Goal: Transaction & Acquisition: Purchase product/service

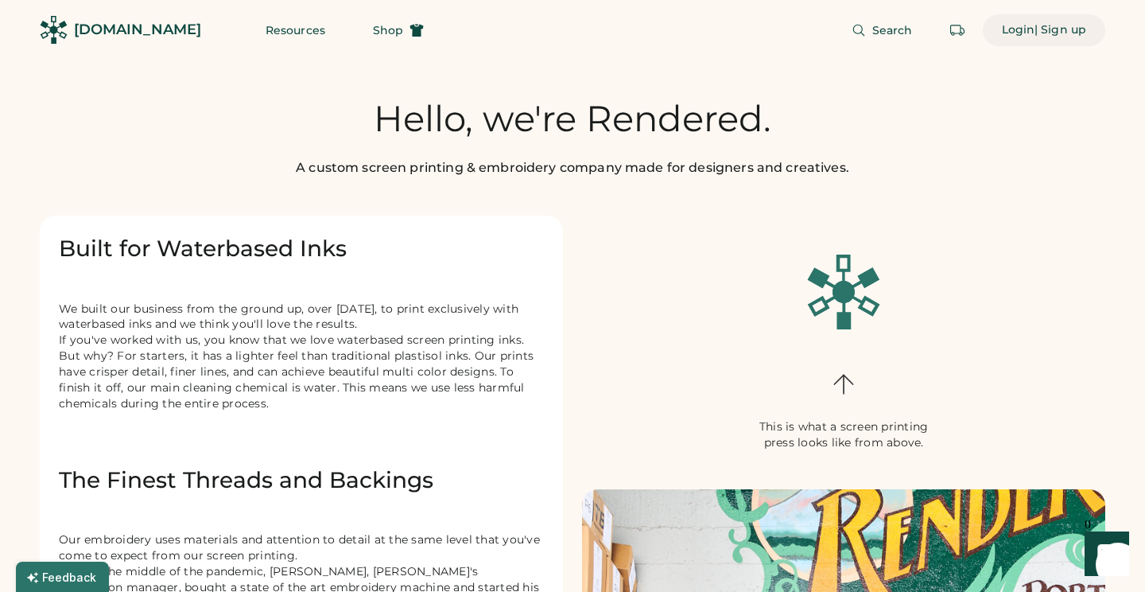
click at [1015, 30] on div "Login" at bounding box center [1018, 30] width 33 height 16
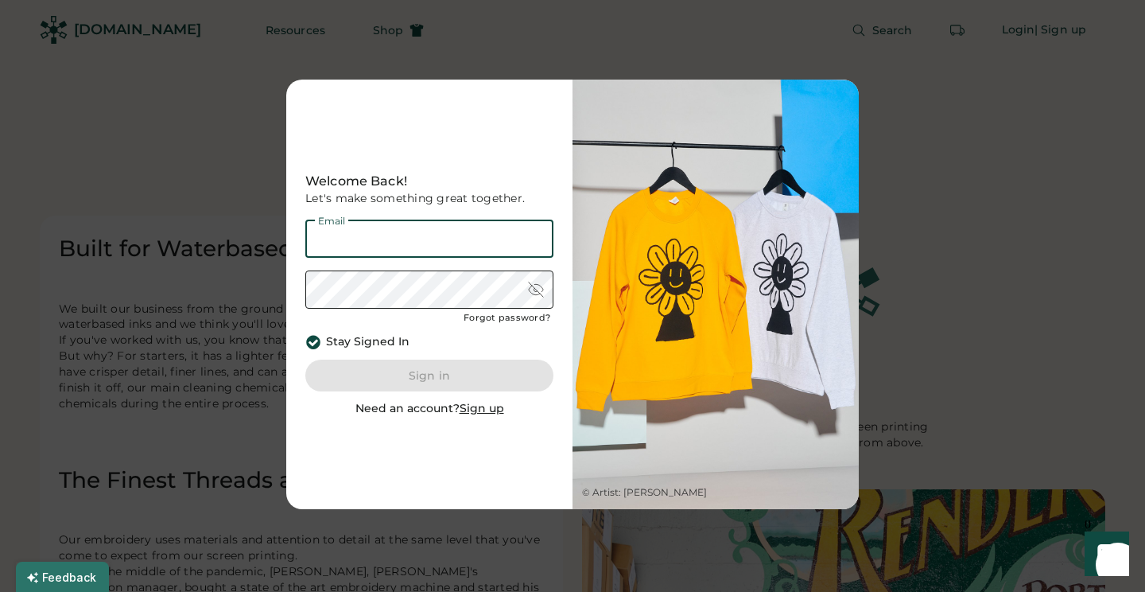
click at [434, 251] on input "email" at bounding box center [429, 239] width 248 height 38
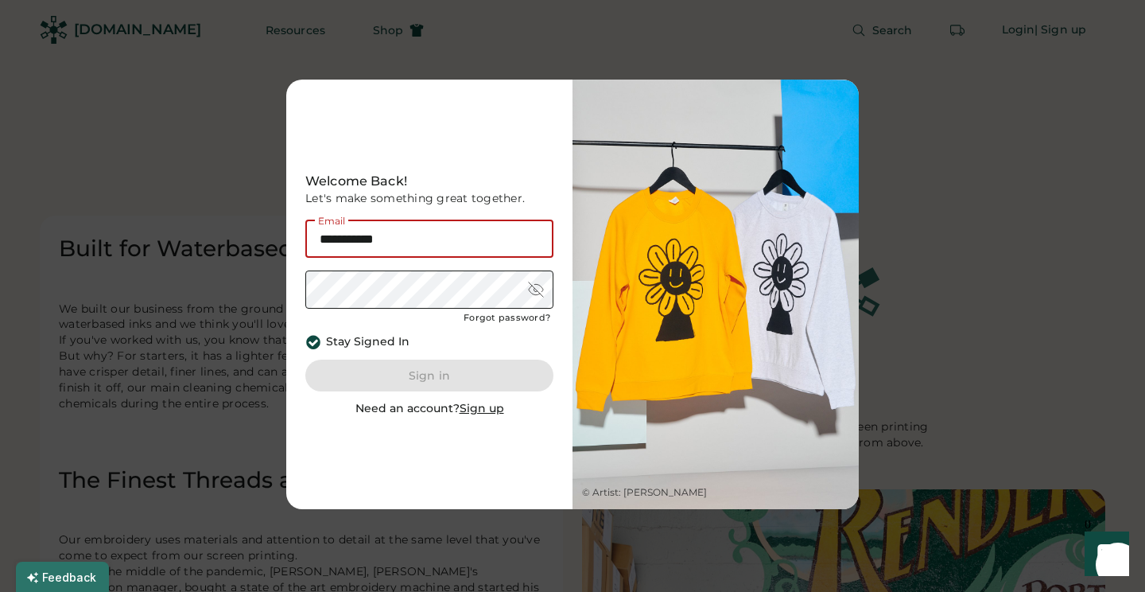
type input "**********"
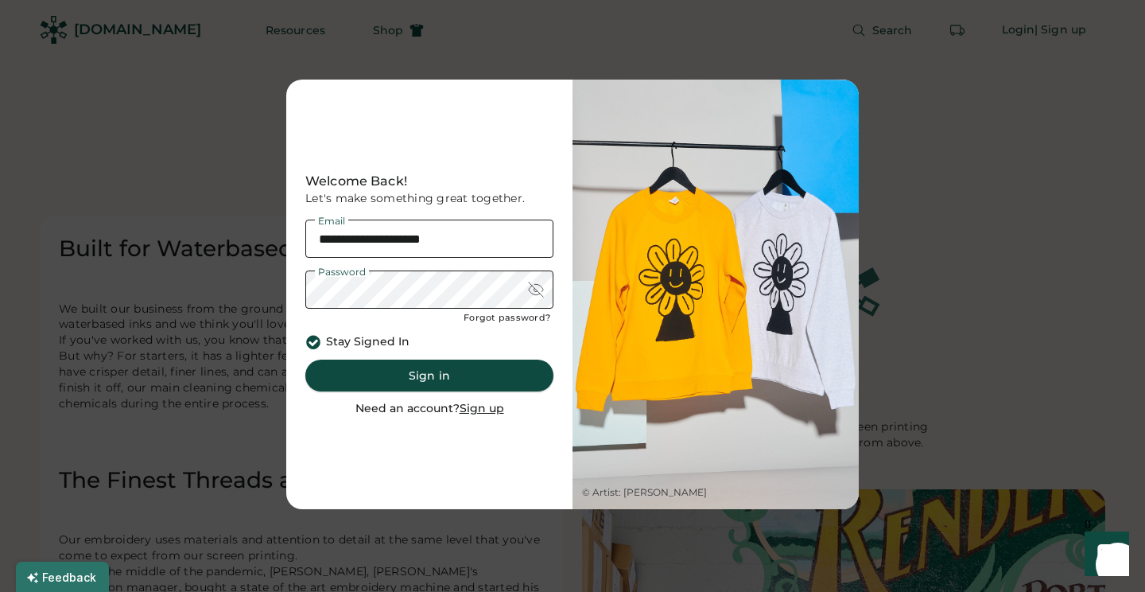
click at [452, 376] on button "Sign in" at bounding box center [429, 376] width 248 height 32
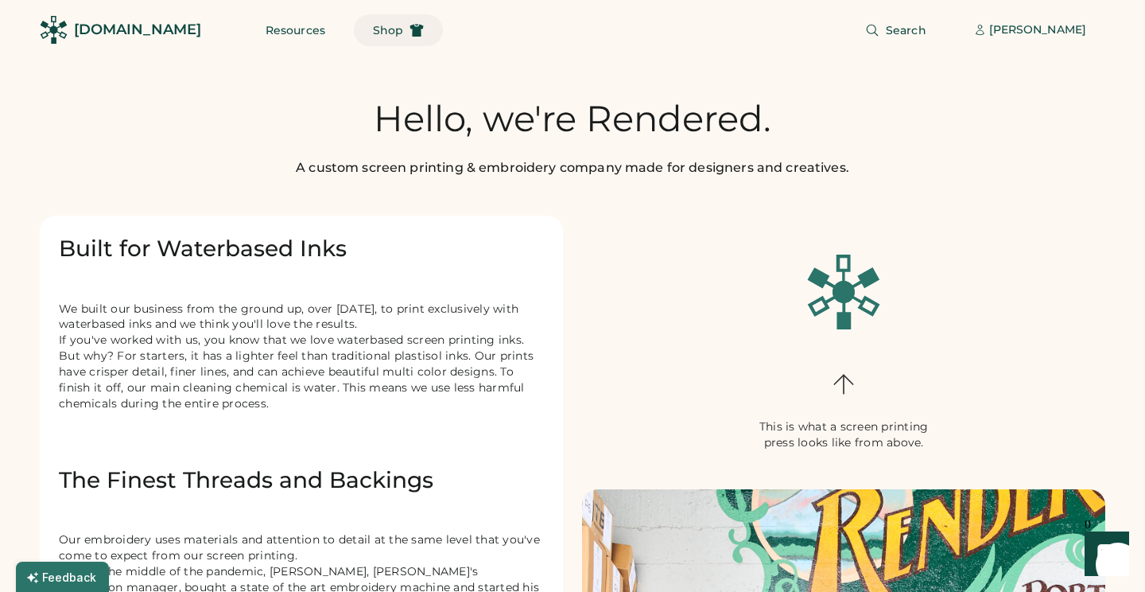
click at [374, 18] on button "Shop" at bounding box center [398, 30] width 89 height 32
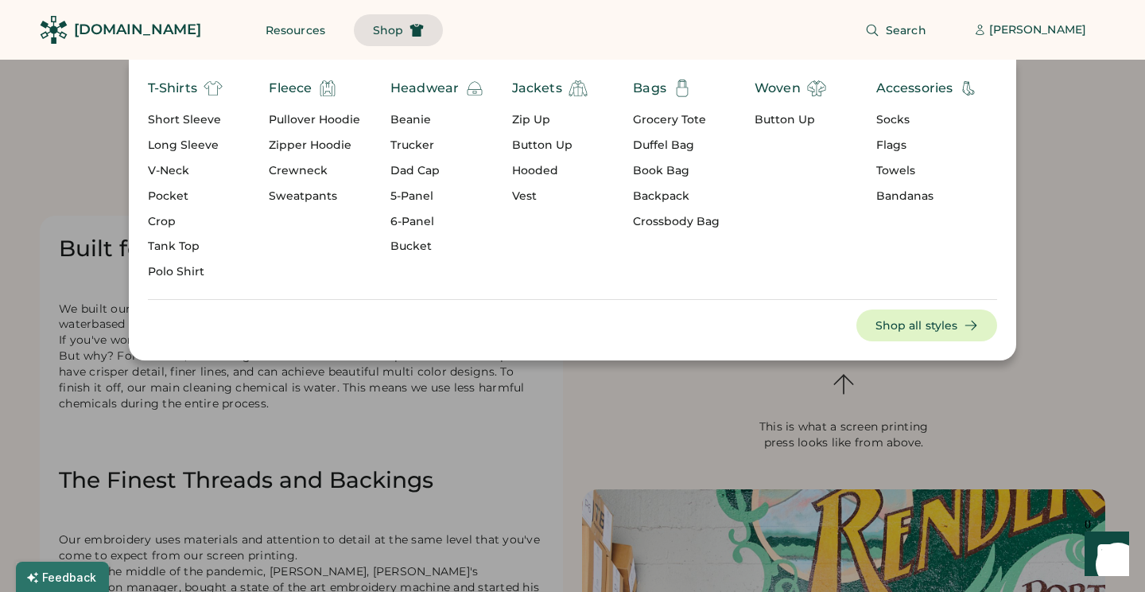
click at [181, 141] on div "Long Sleeve" at bounding box center [185, 146] width 75 height 16
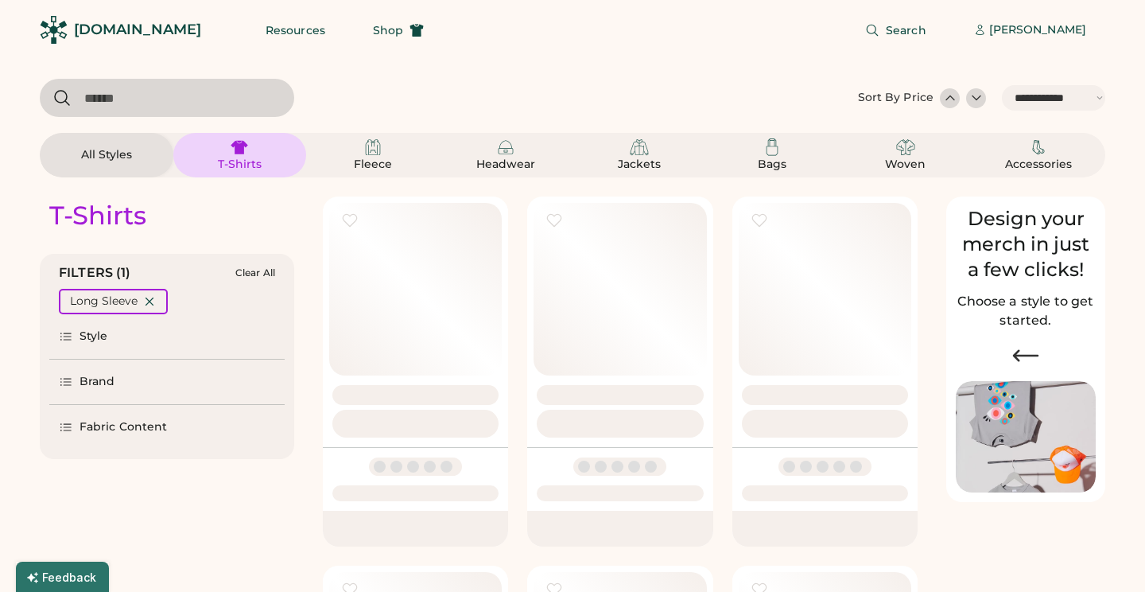
select select "*****"
select select "*"
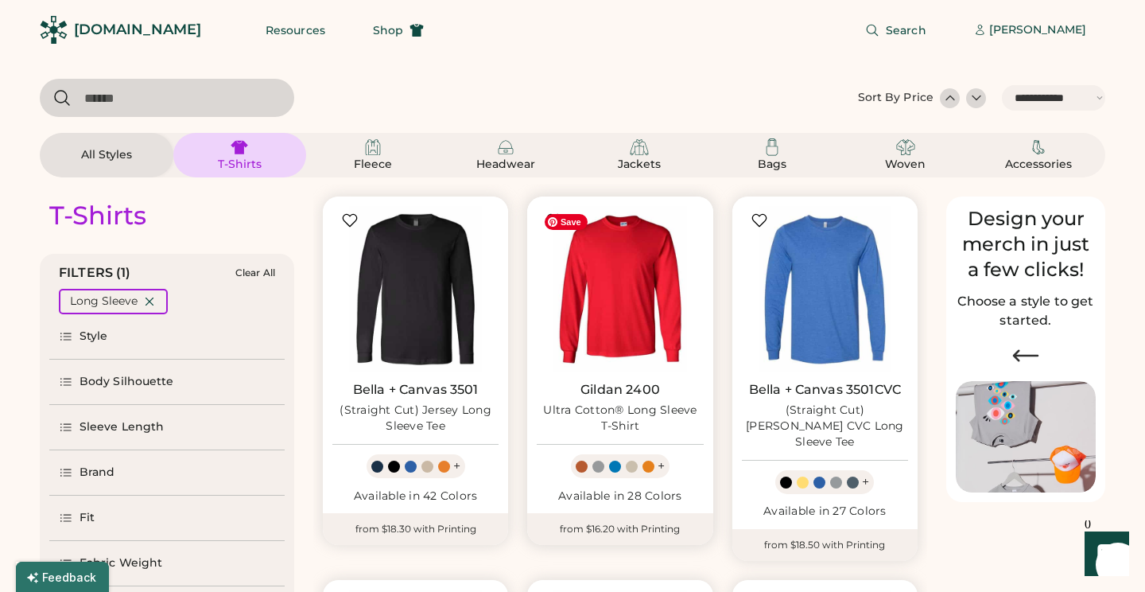
scroll to position [131, 0]
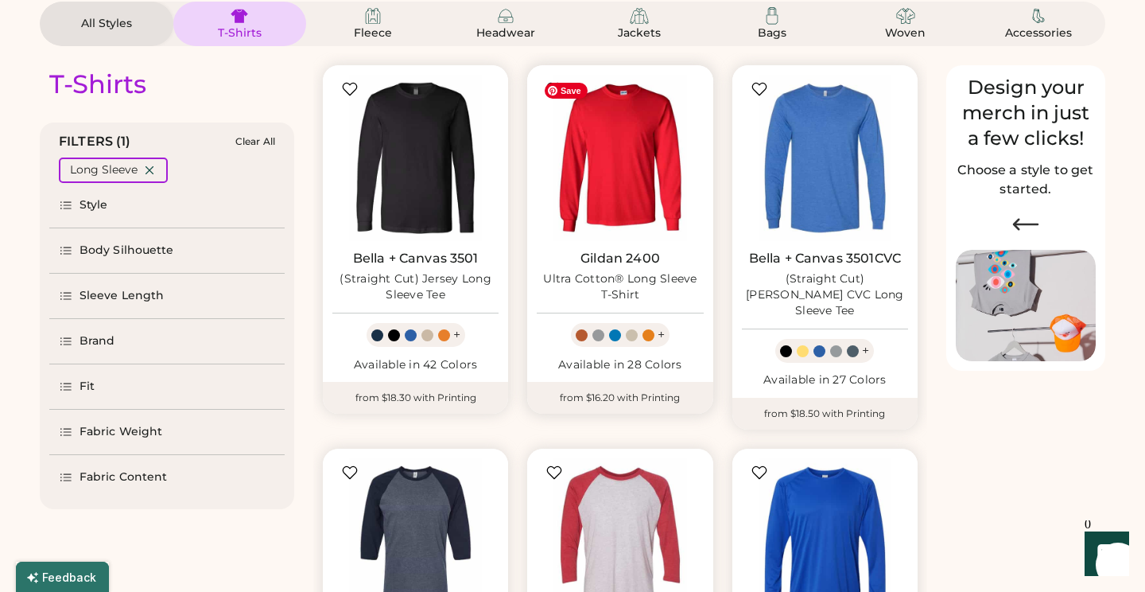
select select "*****"
select select "*"
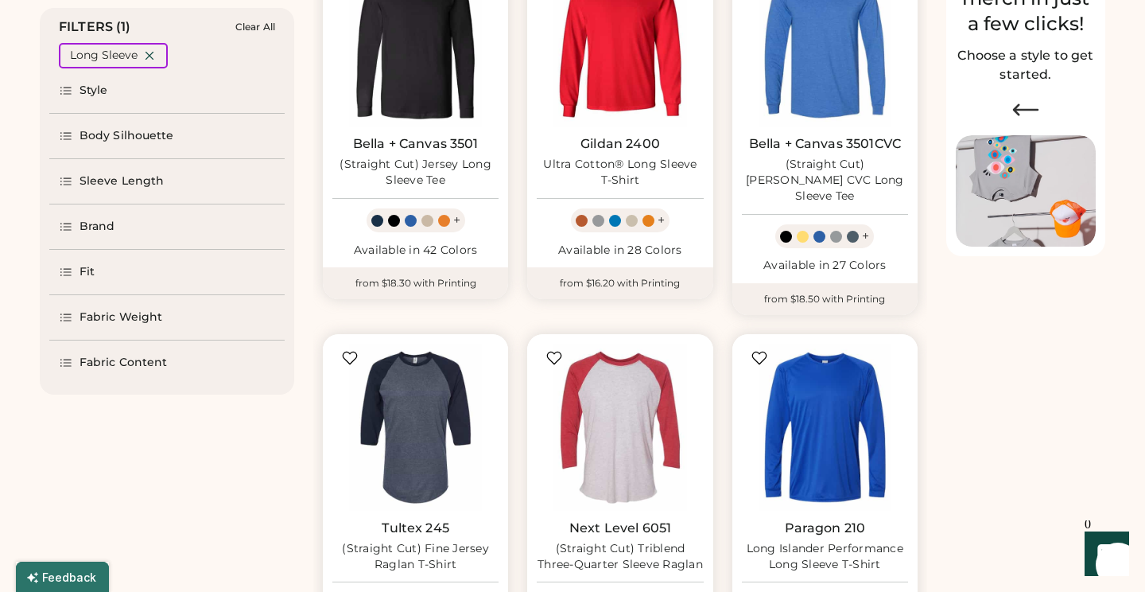
scroll to position [184, 0]
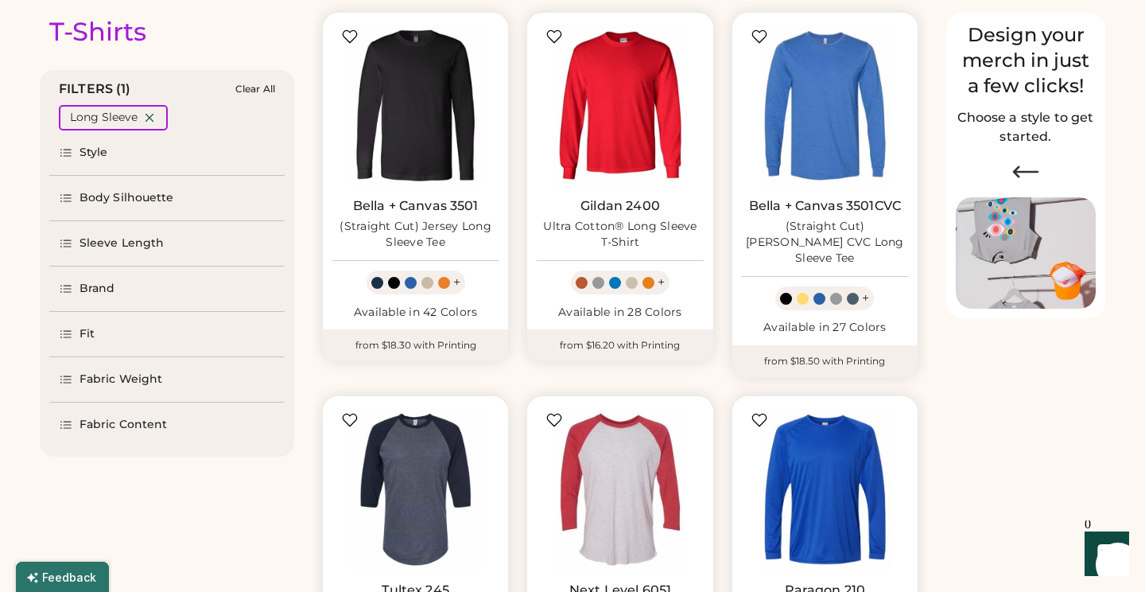
click at [65, 249] on icon at bounding box center [66, 243] width 14 height 14
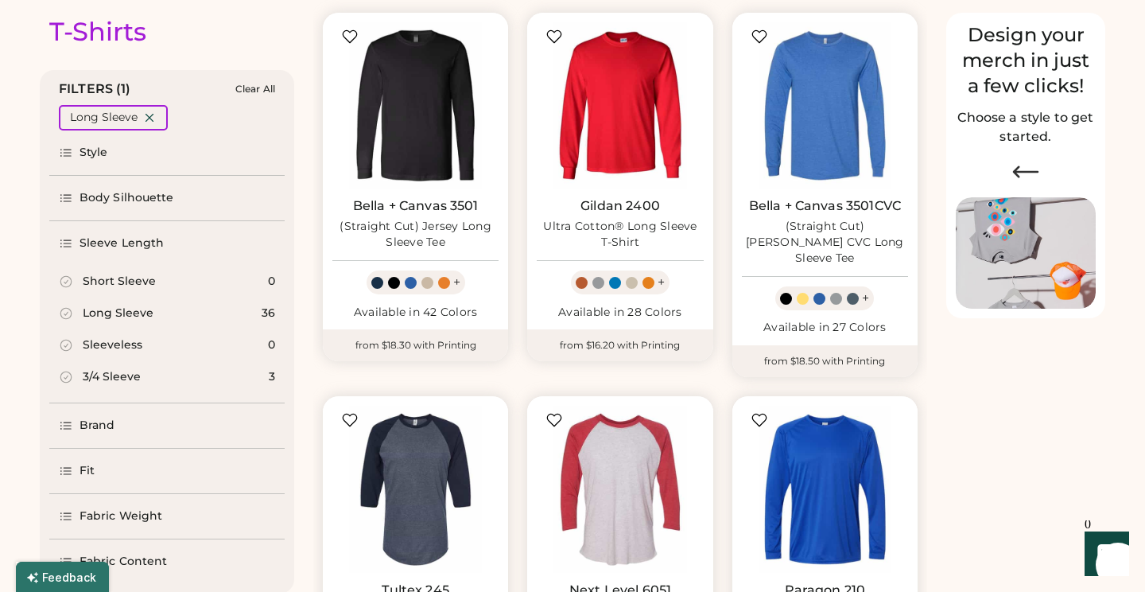
click at [100, 313] on div "Long Sleeve" at bounding box center [118, 313] width 71 height 16
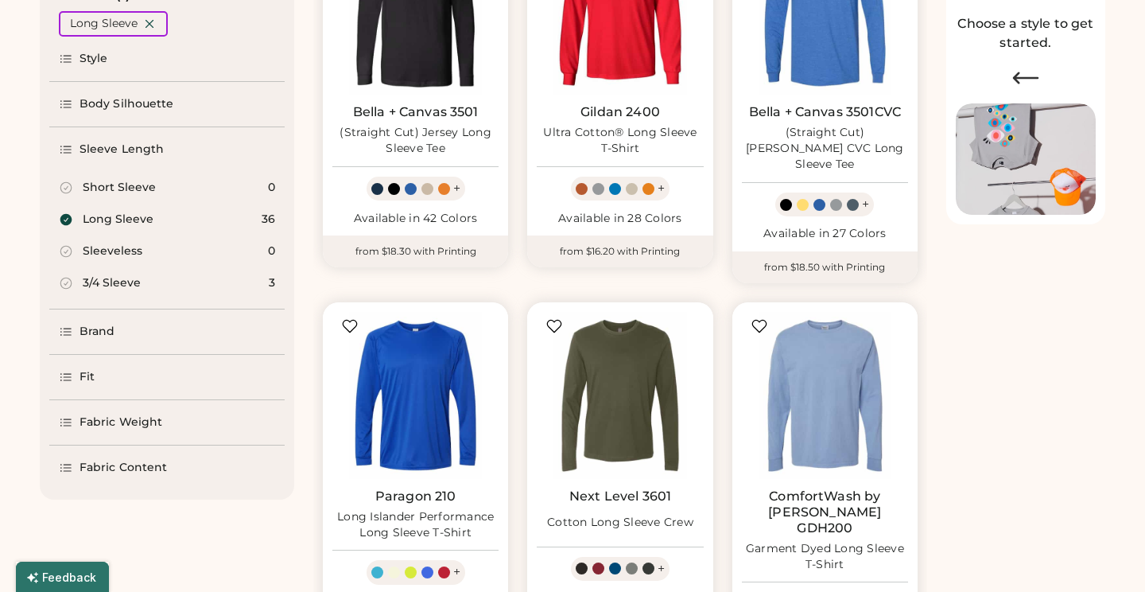
scroll to position [285, 0]
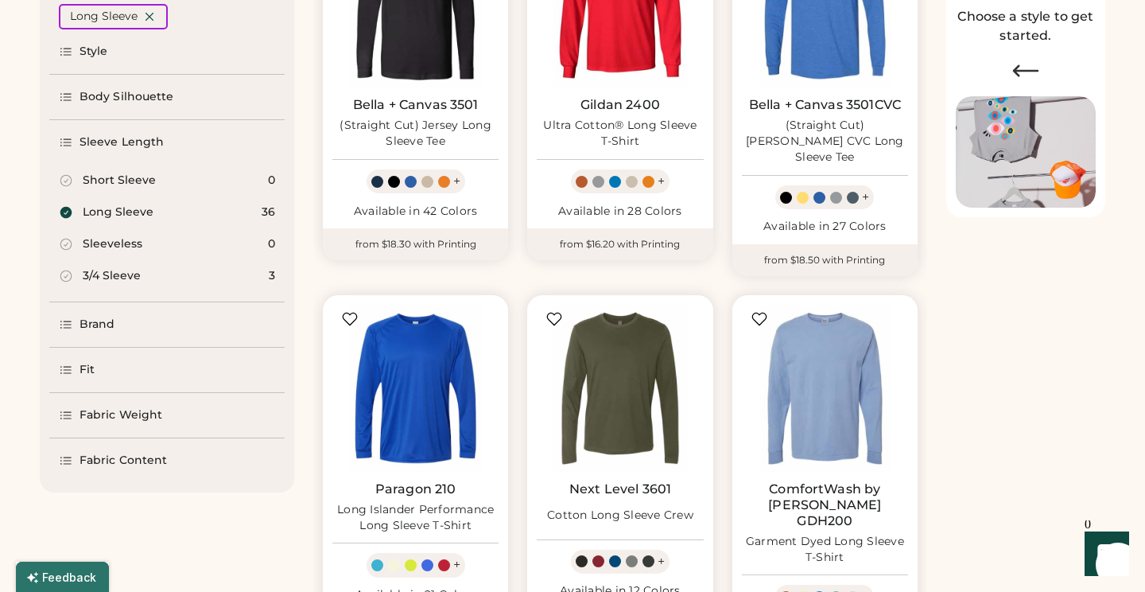
click at [125, 469] on div "Fabric Content" at bounding box center [166, 460] width 235 height 45
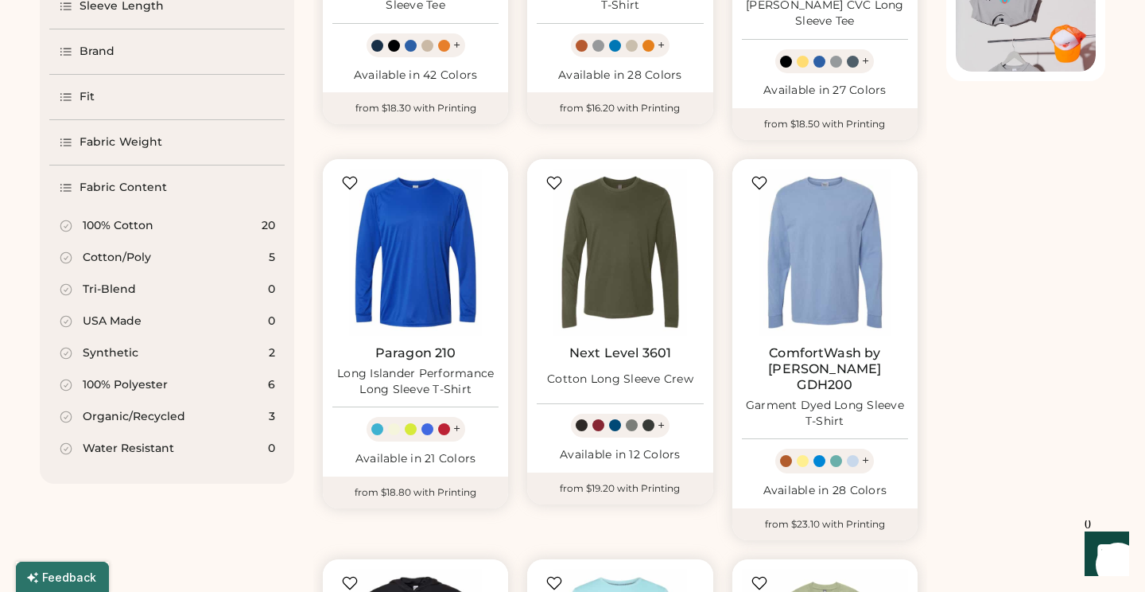
scroll to position [432, 0]
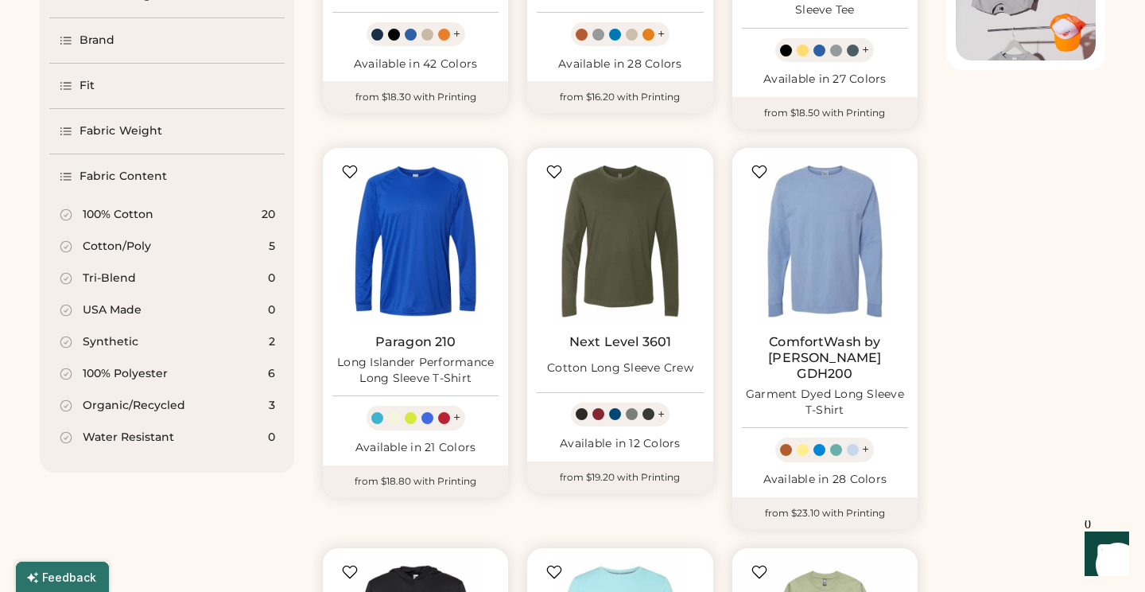
click at [68, 215] on icon at bounding box center [66, 215] width 14 height 14
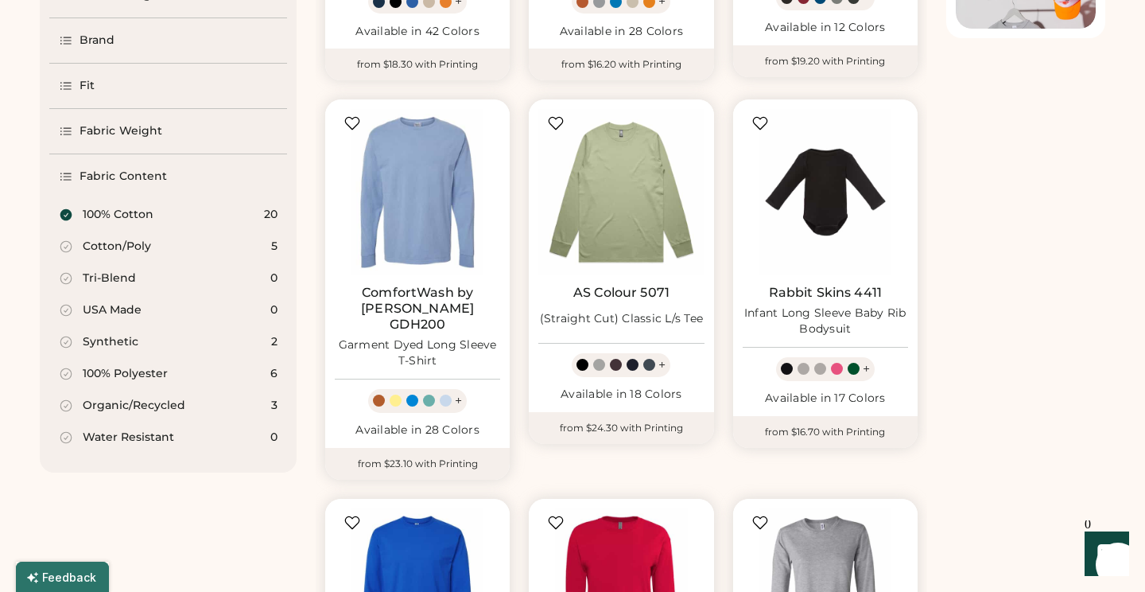
click at [169, 92] on div "Fit" at bounding box center [168, 86] width 238 height 45
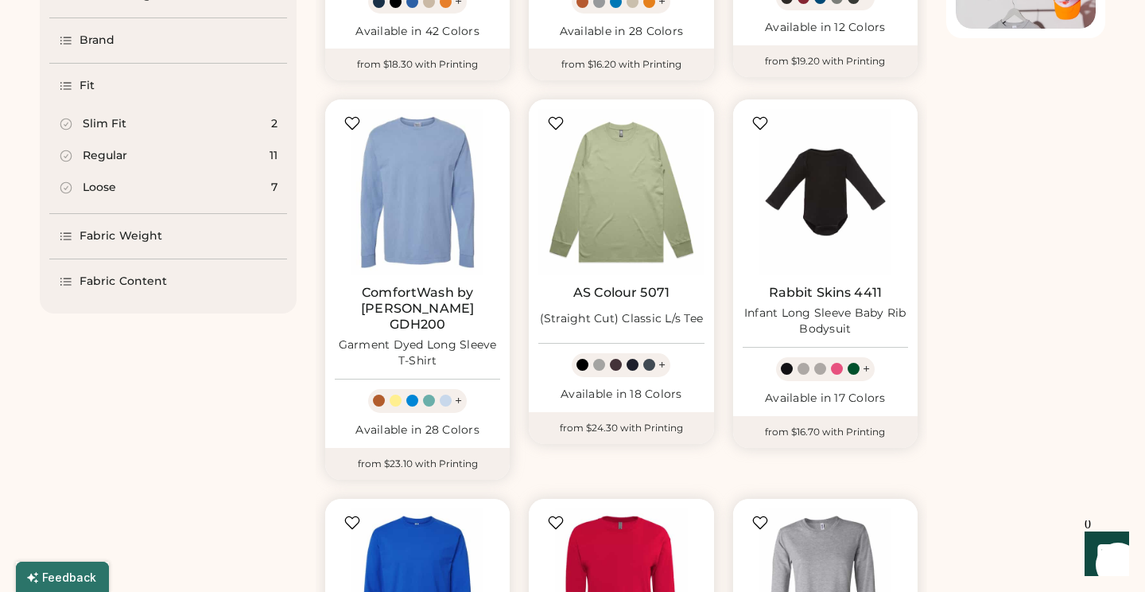
click at [115, 161] on div "Regular" at bounding box center [105, 156] width 45 height 16
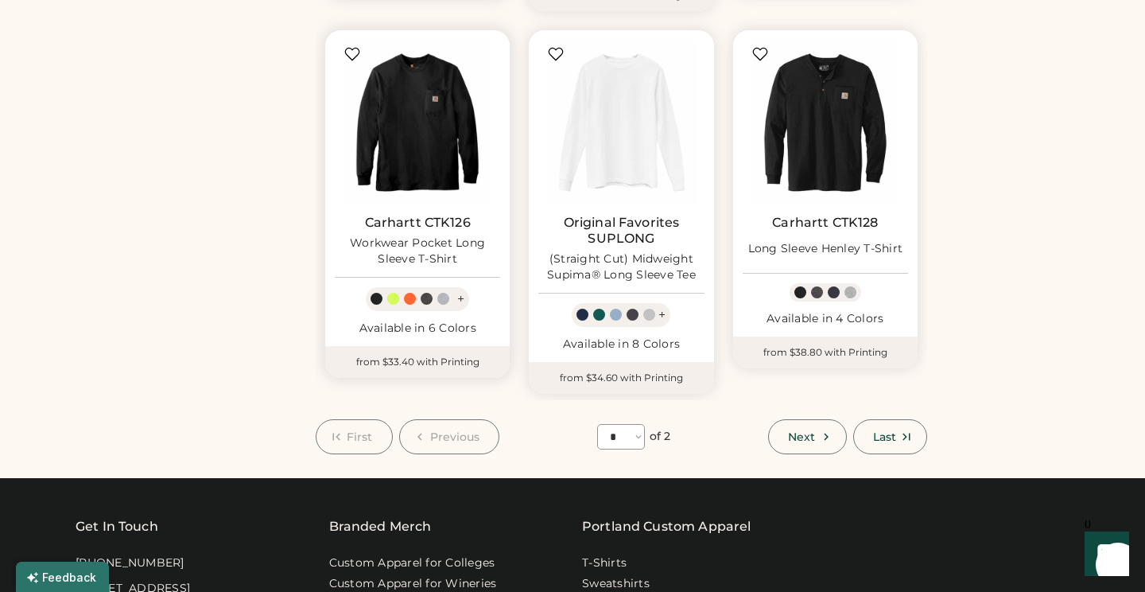
scroll to position [1313, 0]
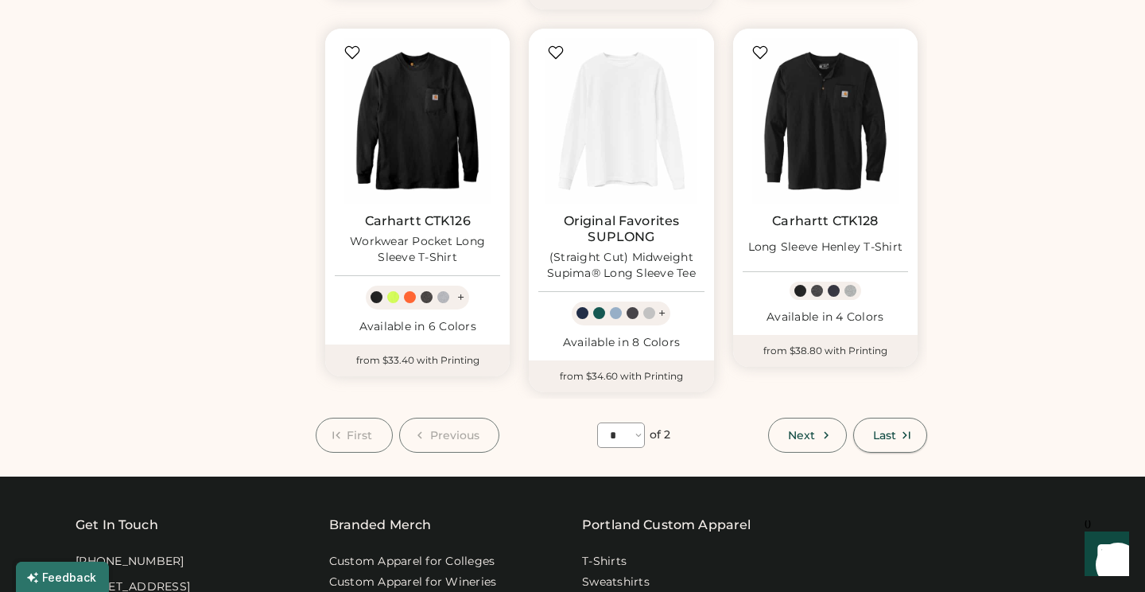
click at [876, 430] on span "Last" at bounding box center [884, 435] width 23 height 11
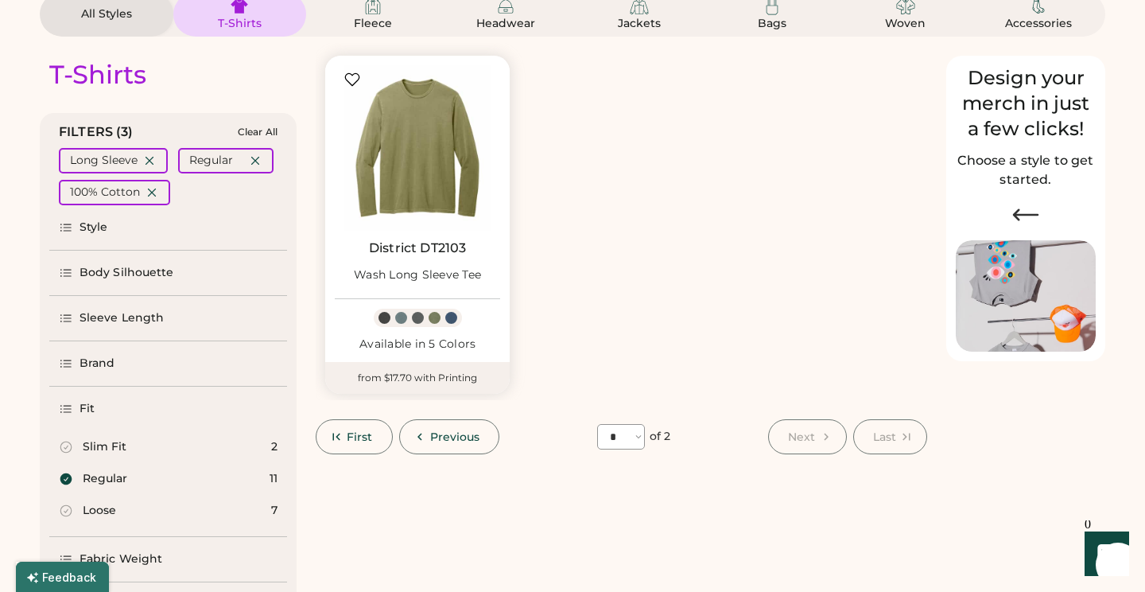
scroll to position [144, 0]
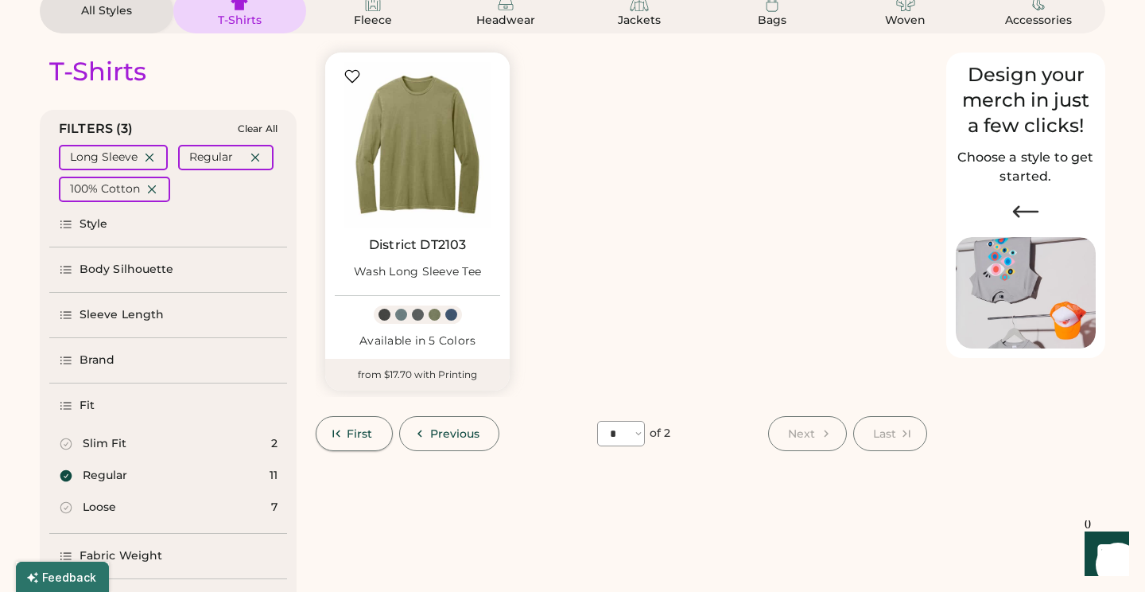
click at [371, 434] on span "First" at bounding box center [360, 433] width 26 height 11
select select "*"
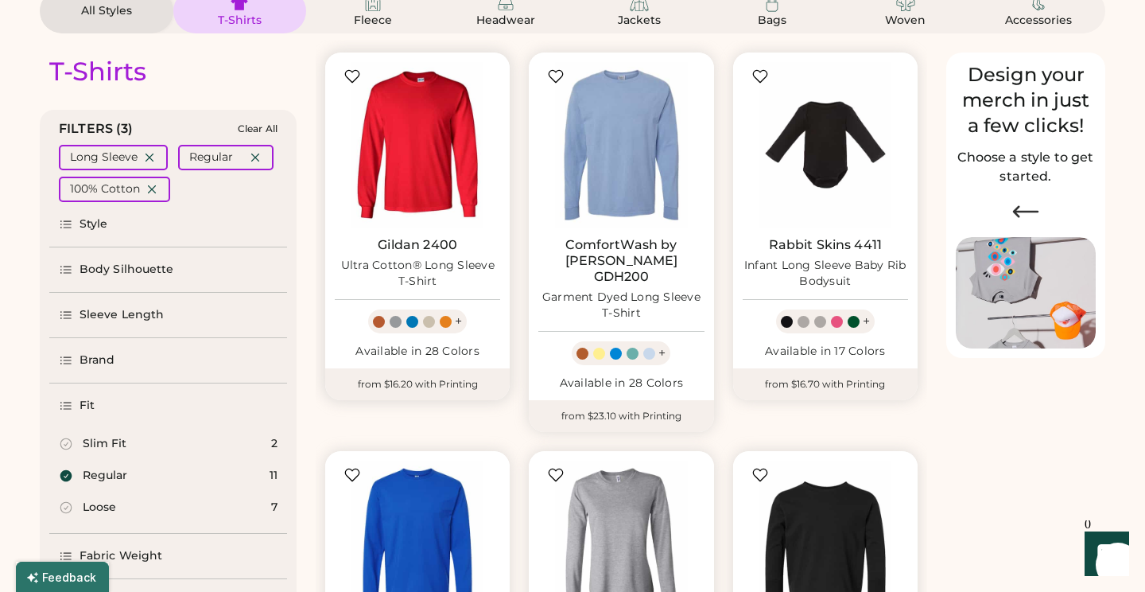
click at [455, 321] on div "+" at bounding box center [458, 322] width 7 height 18
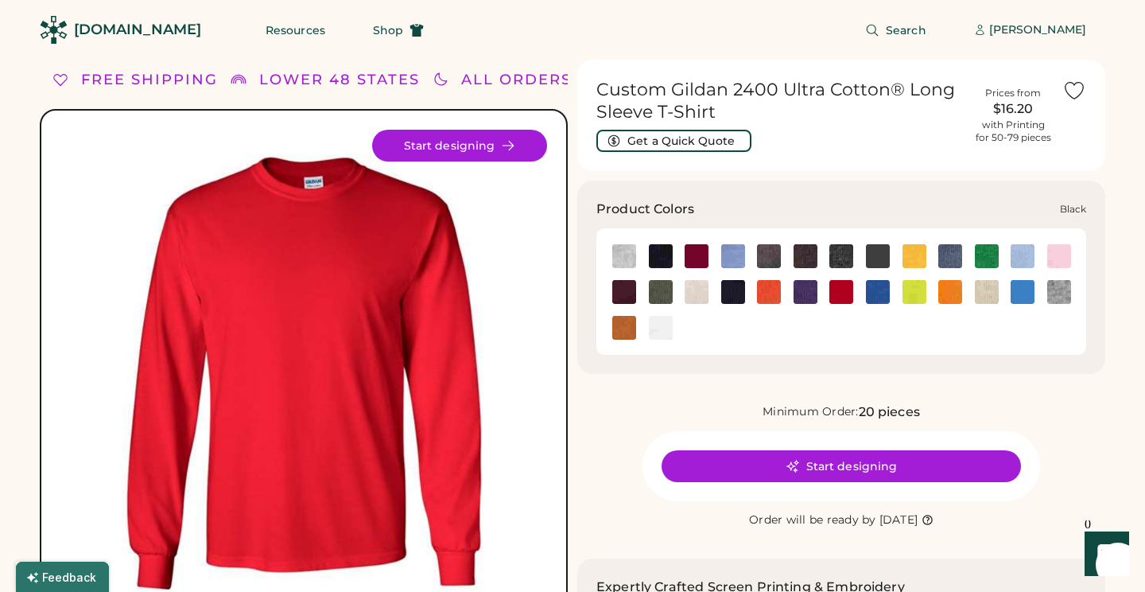
click at [663, 251] on img at bounding box center [661, 256] width 24 height 24
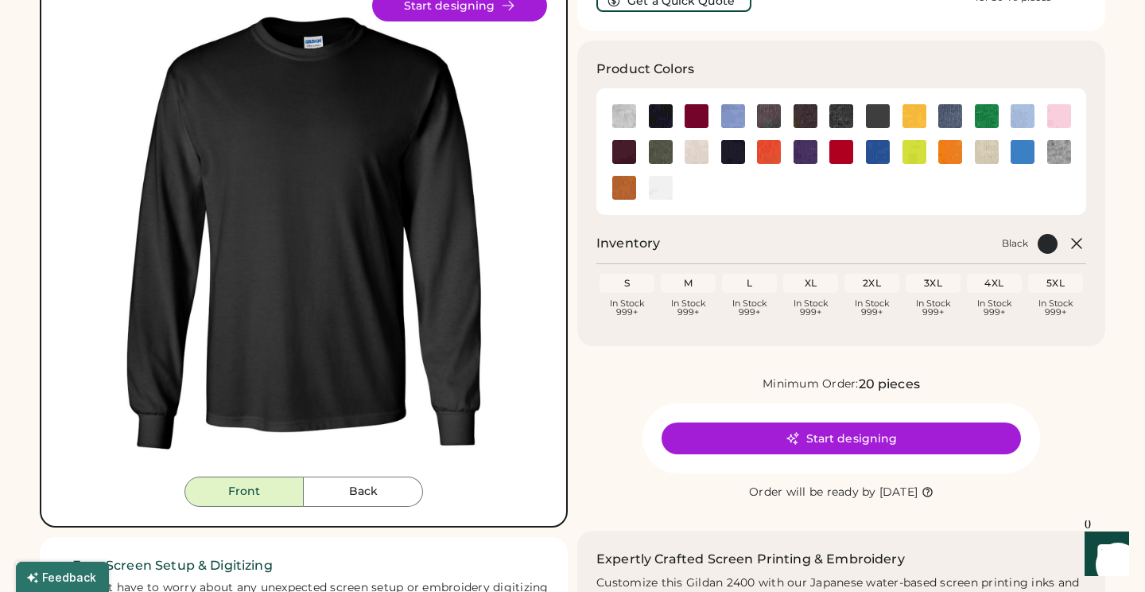
scroll to position [139, 0]
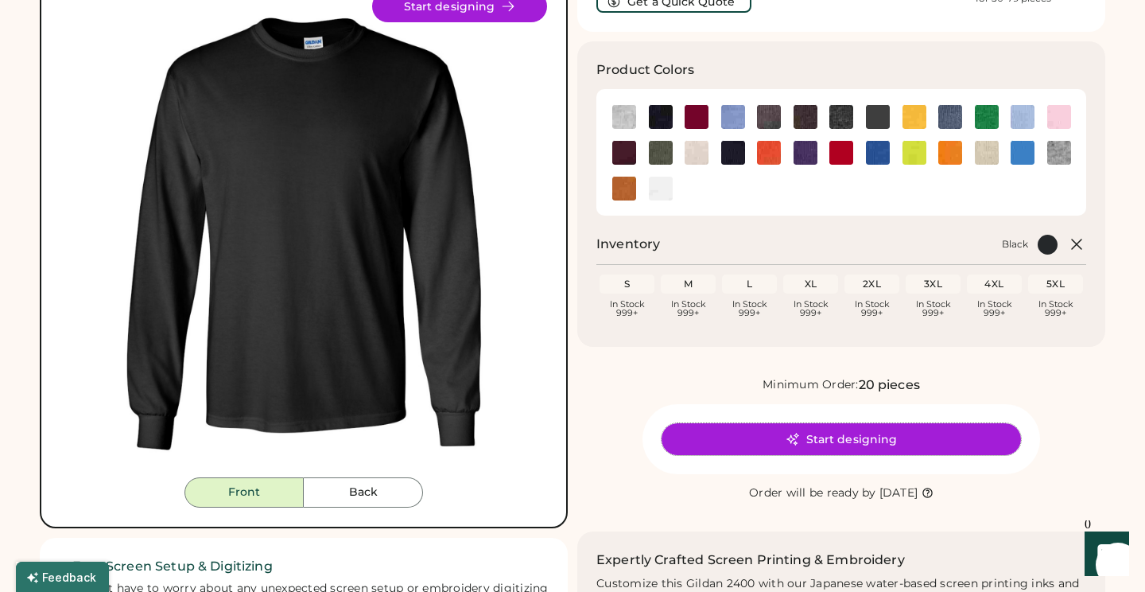
click at [826, 434] on button "Start designing" at bounding box center [842, 439] width 360 height 32
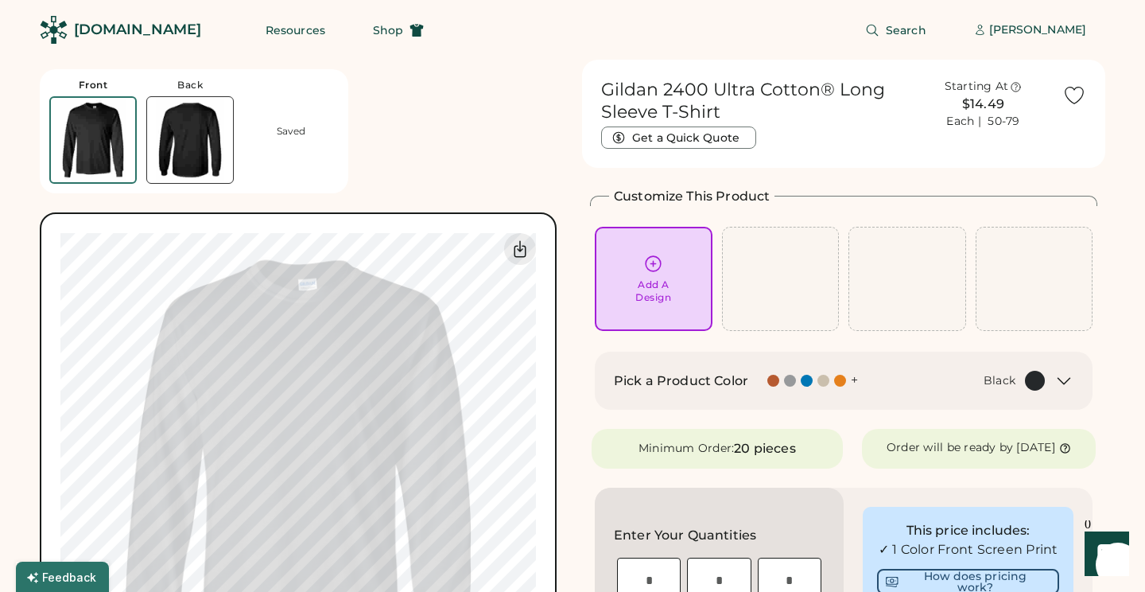
click at [651, 261] on icon at bounding box center [654, 264] width 20 height 20
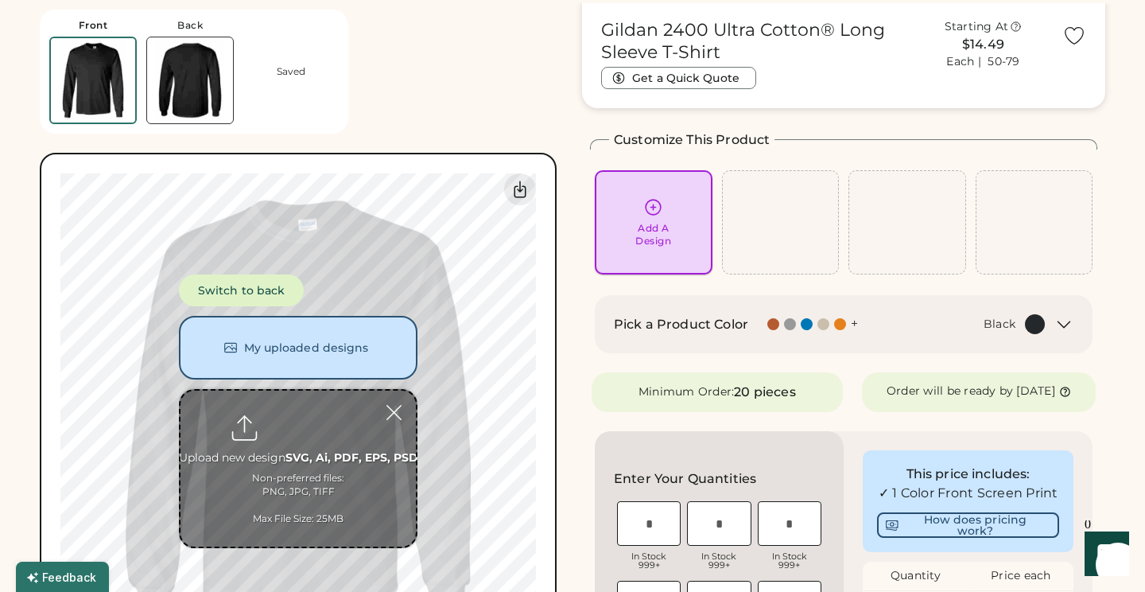
scroll to position [60, 0]
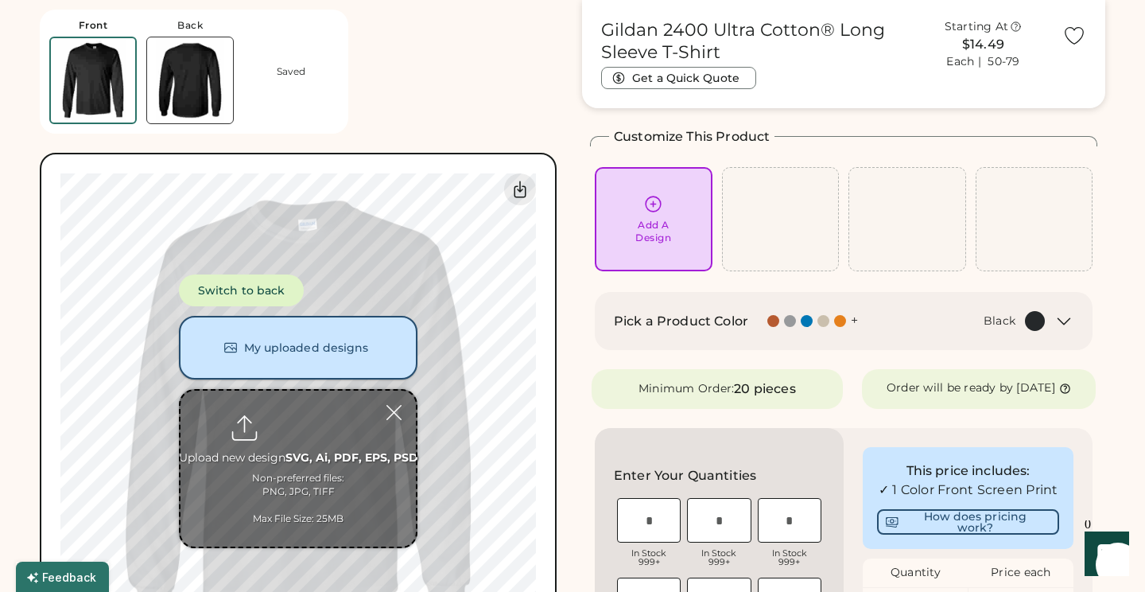
click at [332, 332] on button "My uploaded designs" at bounding box center [298, 348] width 239 height 64
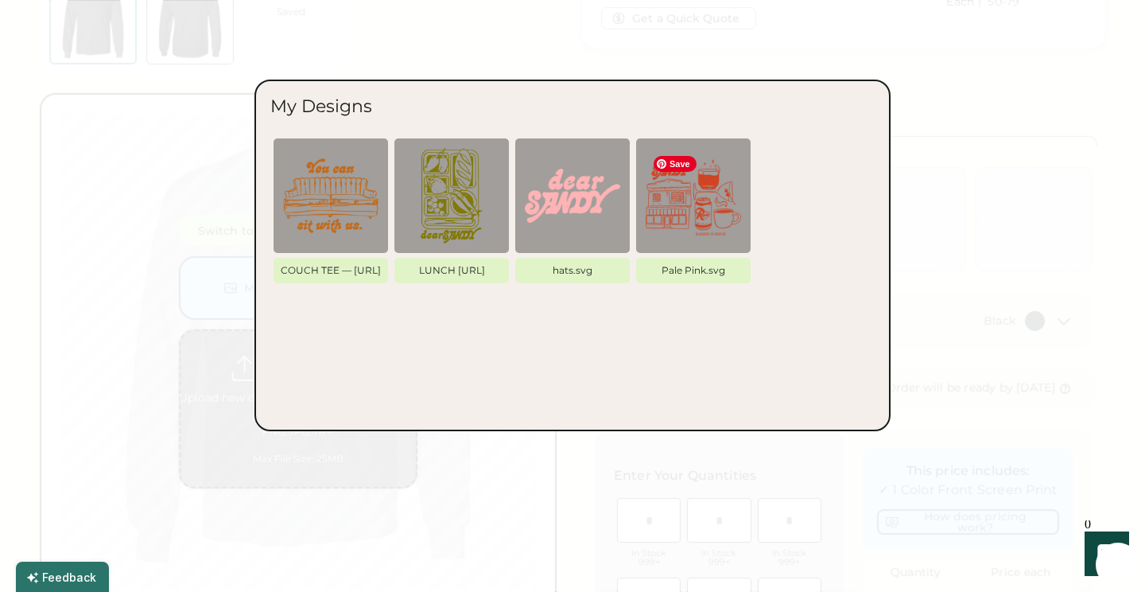
click at [901, 77] on div at bounding box center [572, 296] width 1145 height 592
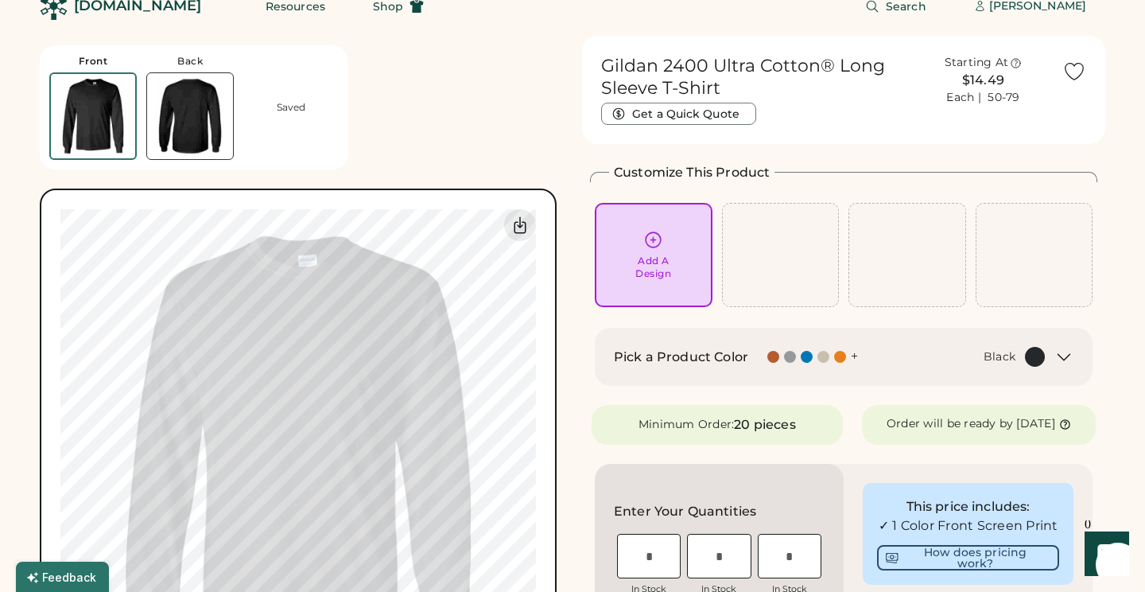
scroll to position [0, 0]
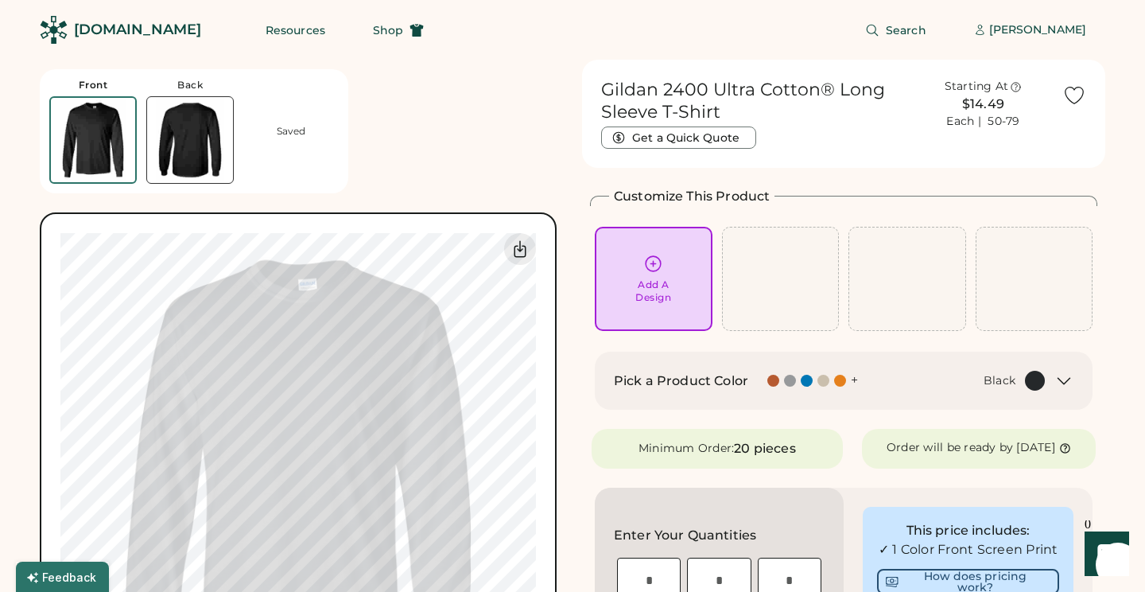
click at [678, 268] on div "Add A Design" at bounding box center [653, 279] width 95 height 50
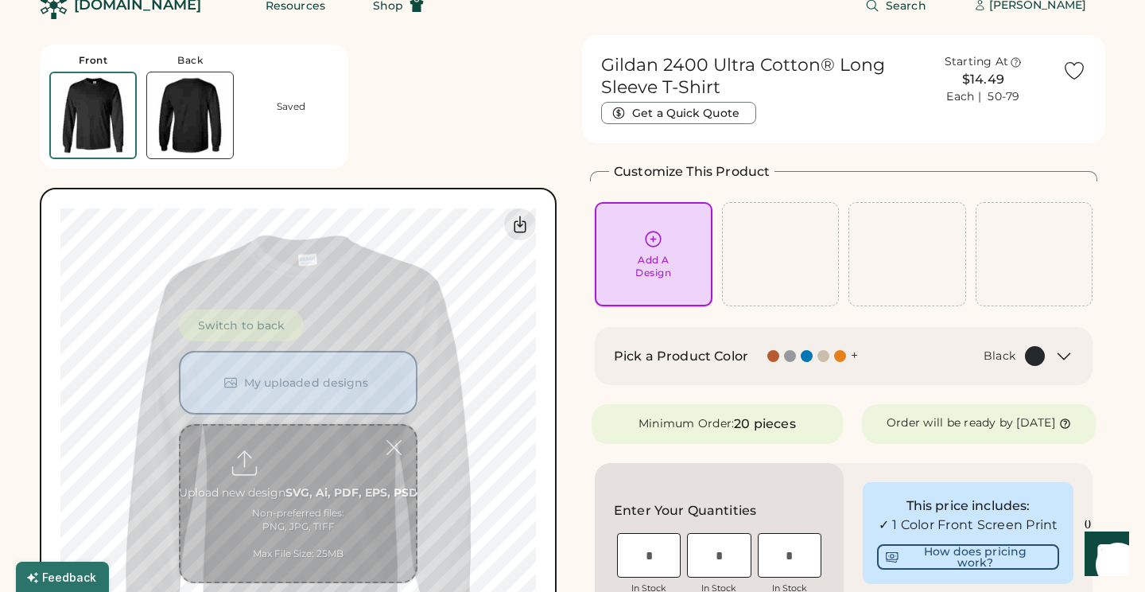
scroll to position [60, 0]
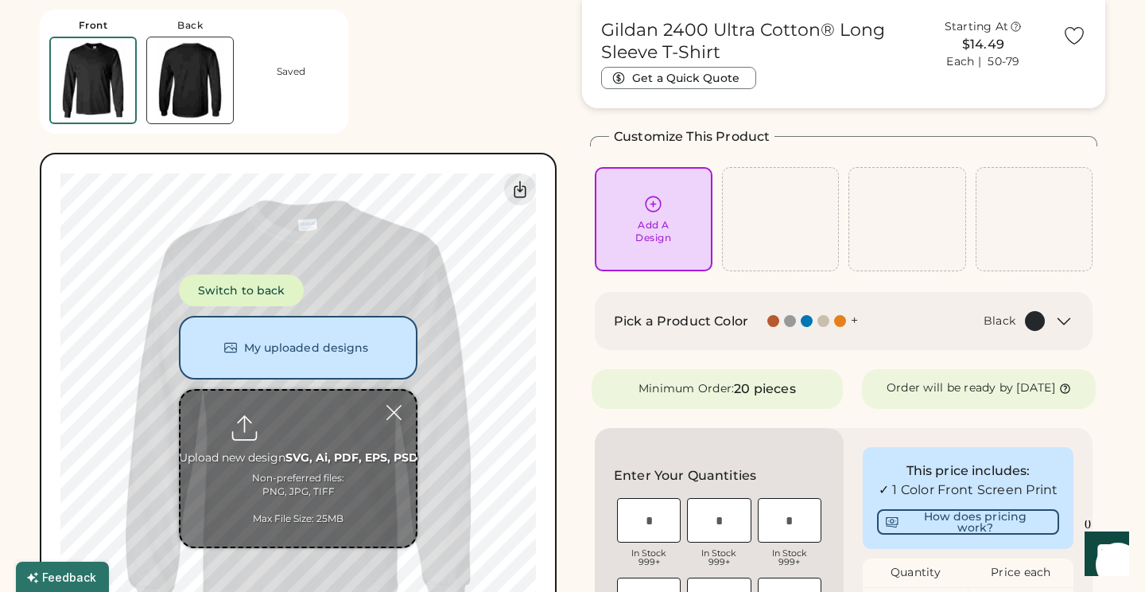
click at [294, 438] on input "file" at bounding box center [298, 469] width 235 height 156
type input "**********"
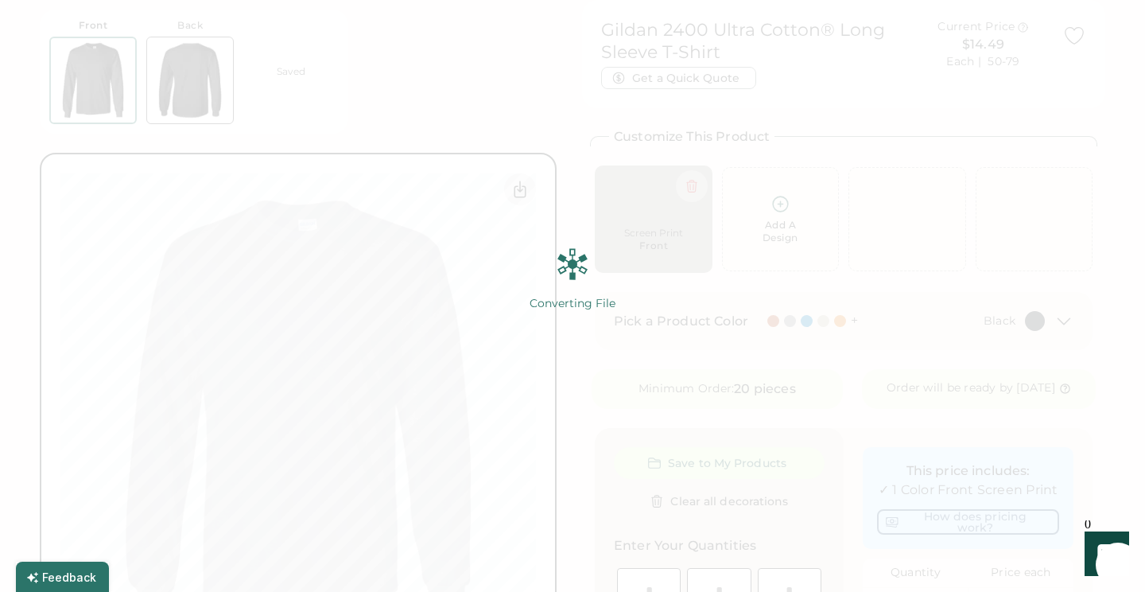
scroll to position [0, 0]
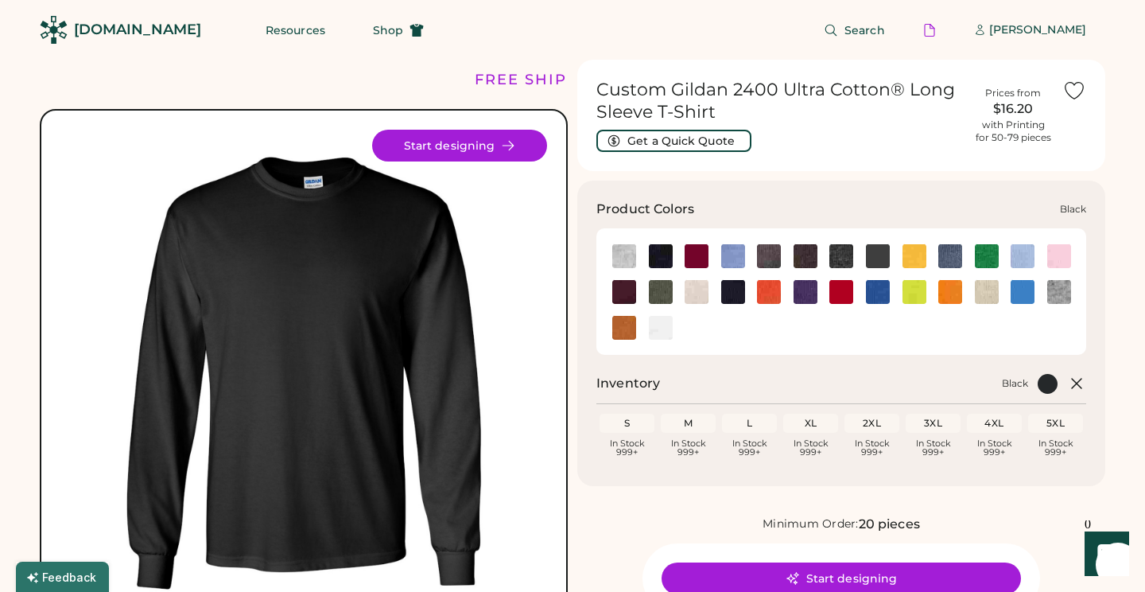
click at [652, 256] on img at bounding box center [661, 256] width 24 height 24
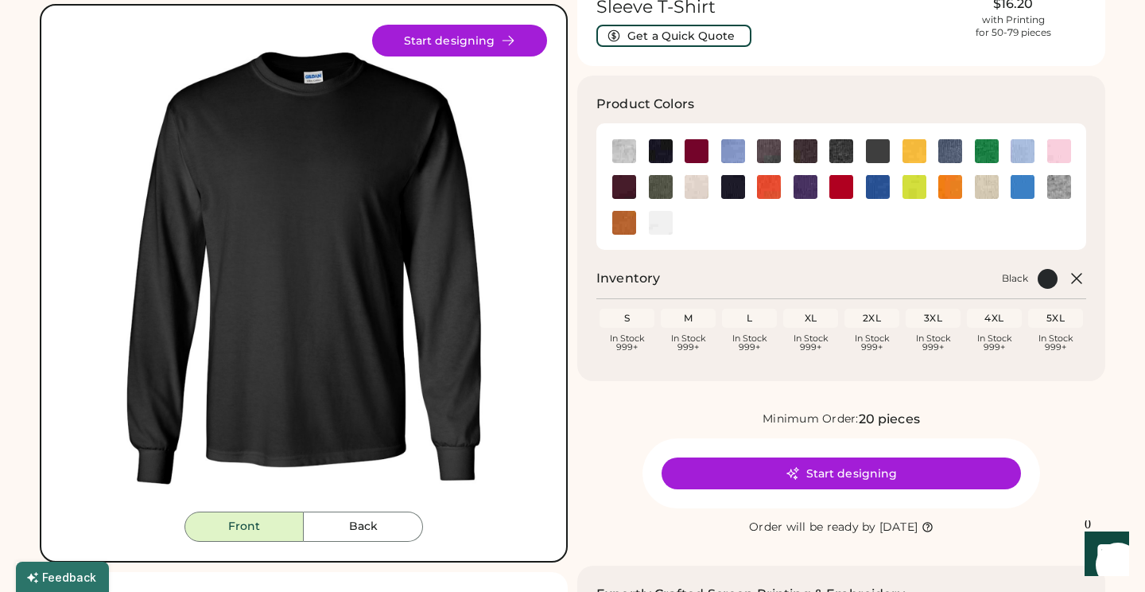
scroll to position [158, 0]
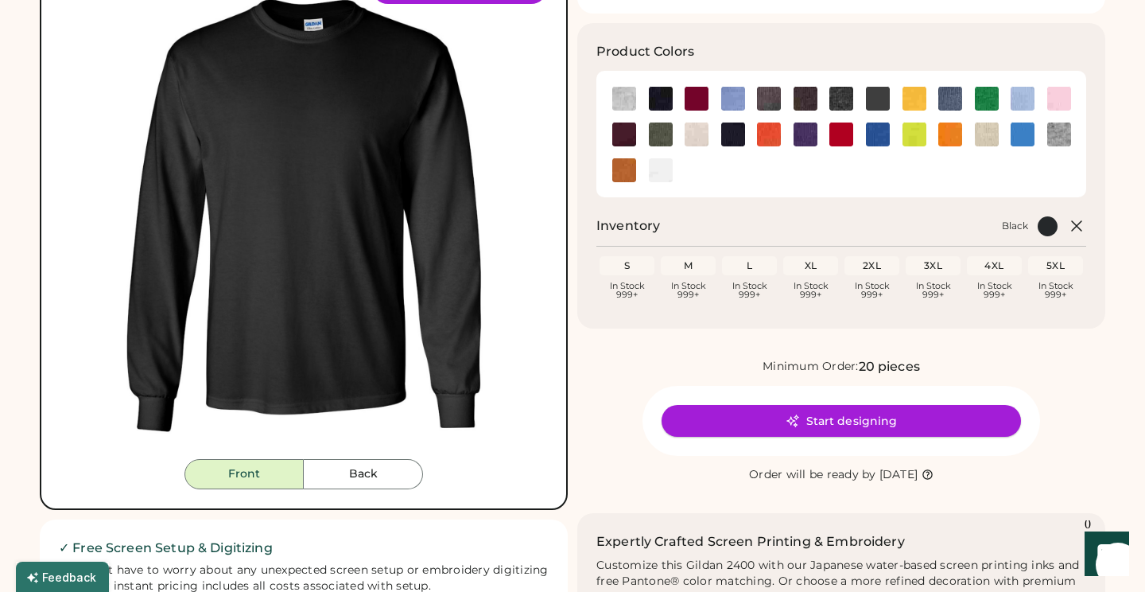
click at [765, 419] on button "Start designing" at bounding box center [842, 421] width 360 height 32
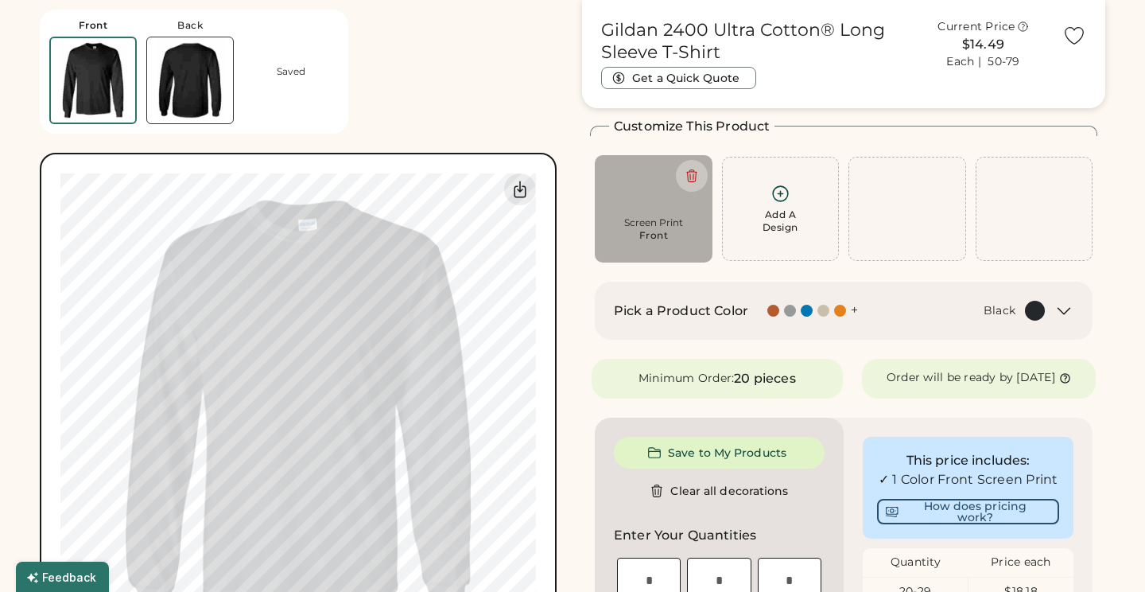
scroll to position [76, 0]
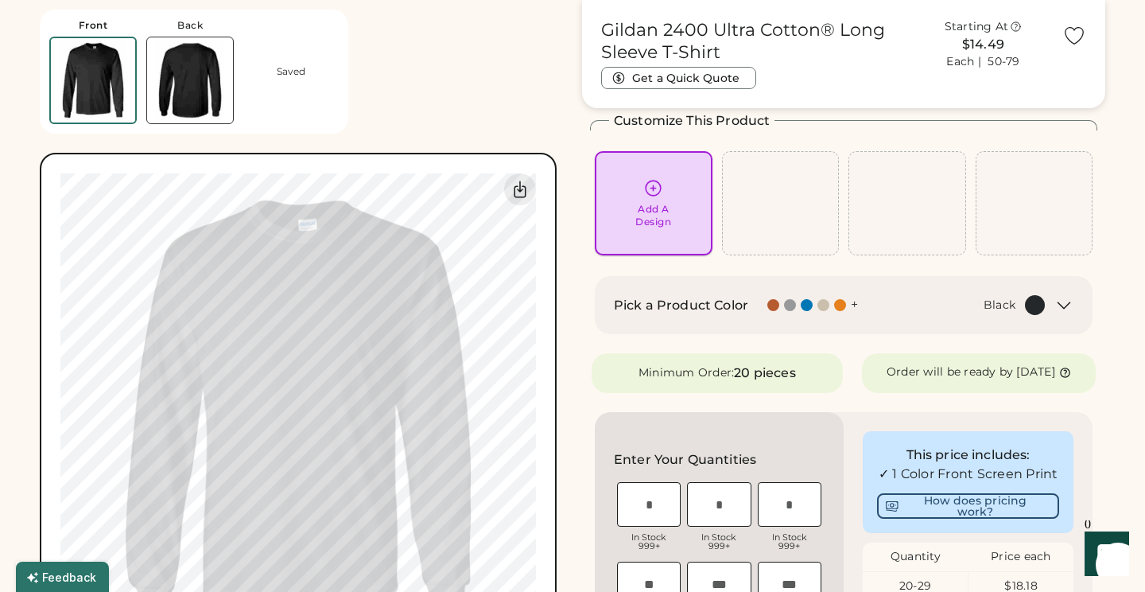
click at [656, 189] on icon at bounding box center [654, 188] width 20 height 20
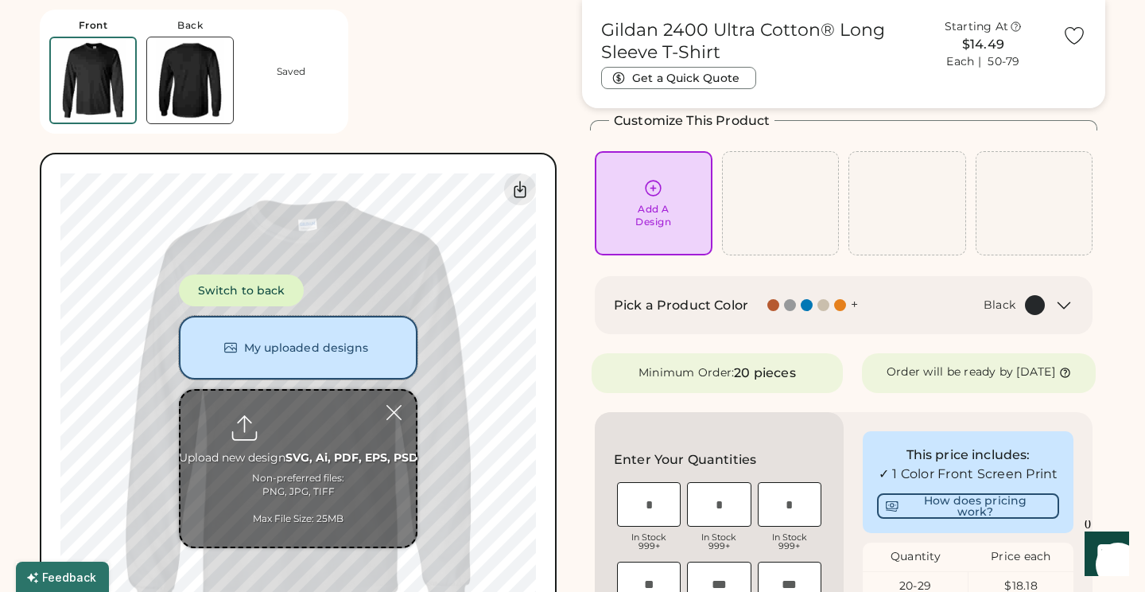
click at [300, 359] on button "My uploaded designs" at bounding box center [298, 348] width 239 height 64
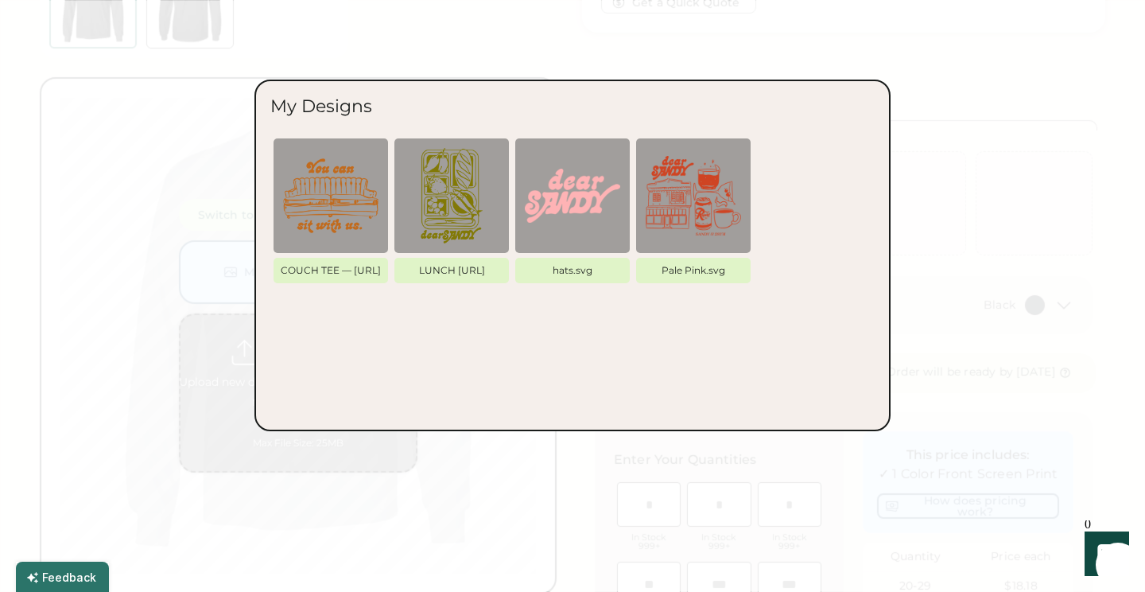
click at [928, 49] on div at bounding box center [572, 296] width 1145 height 592
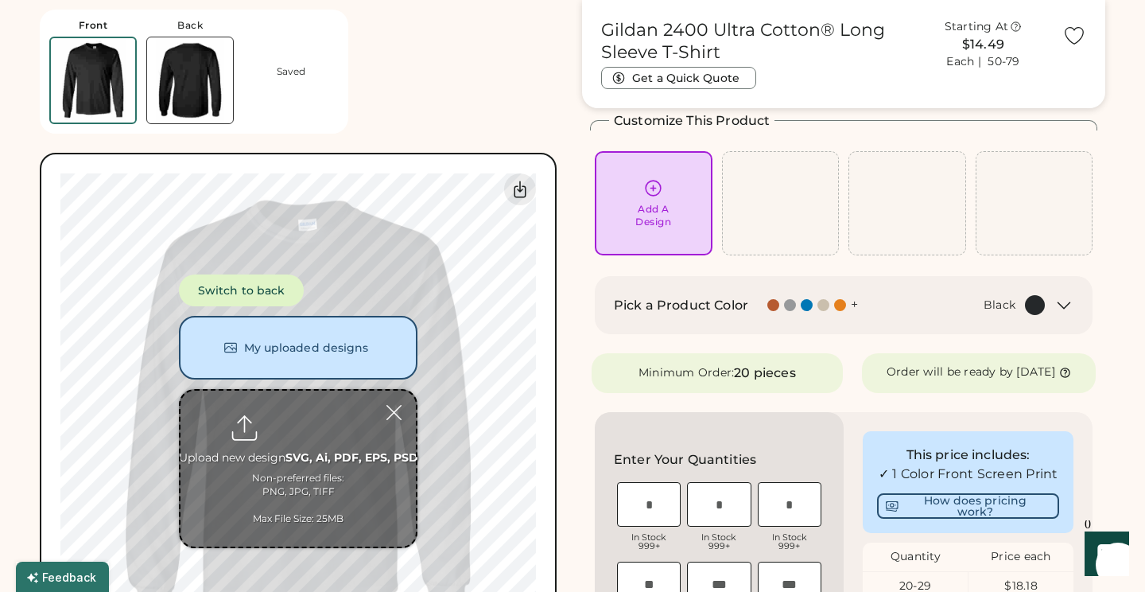
click at [294, 466] on input "file" at bounding box center [298, 469] width 235 height 156
type input "**********"
